Goal: Find specific page/section: Find specific page/section

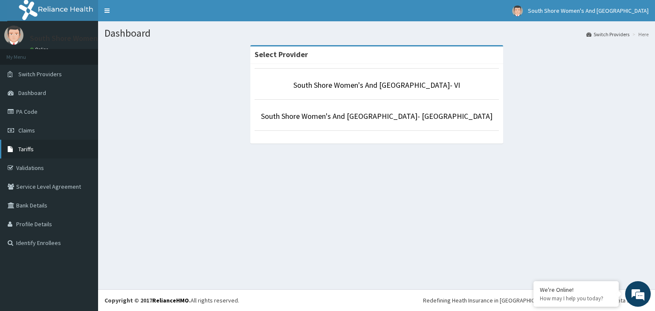
click at [19, 151] on span "Tariffs" at bounding box center [25, 149] width 15 height 8
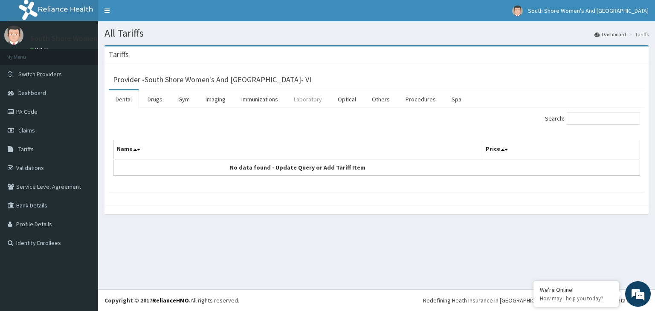
click at [317, 103] on link "Laboratory" at bounding box center [308, 99] width 42 height 18
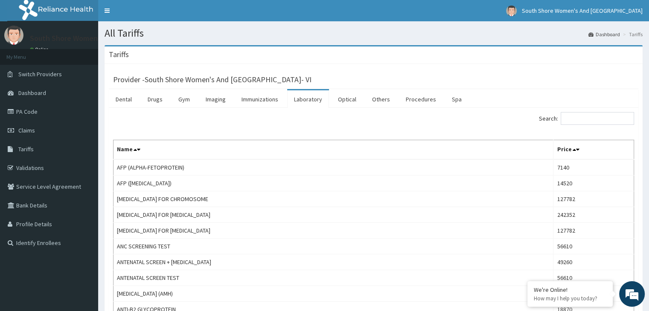
click at [585, 116] on input "Search:" at bounding box center [596, 118] width 73 height 13
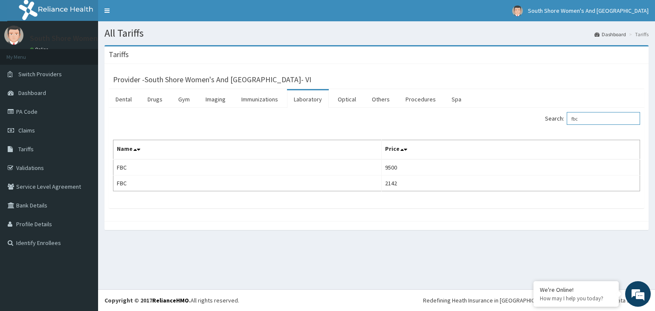
type input "fbc"
